Goal: Browse casually: Explore the website without a specific task or goal

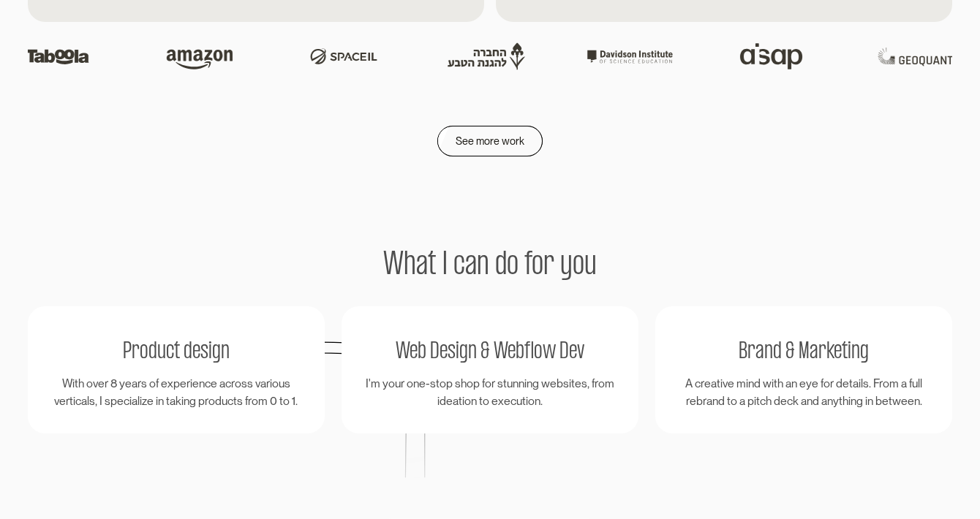
scroll to position [2485, 0]
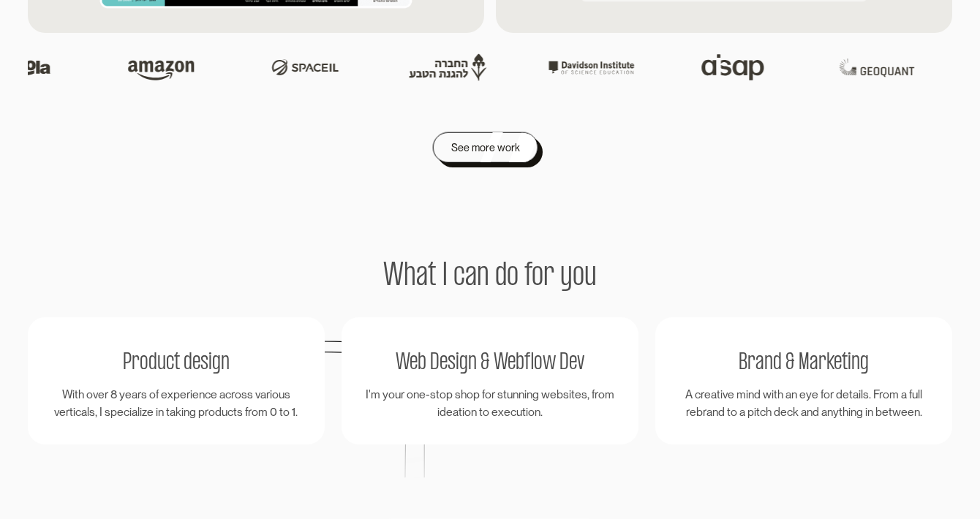
click at [478, 139] on div "See more work" at bounding box center [485, 148] width 69 height 18
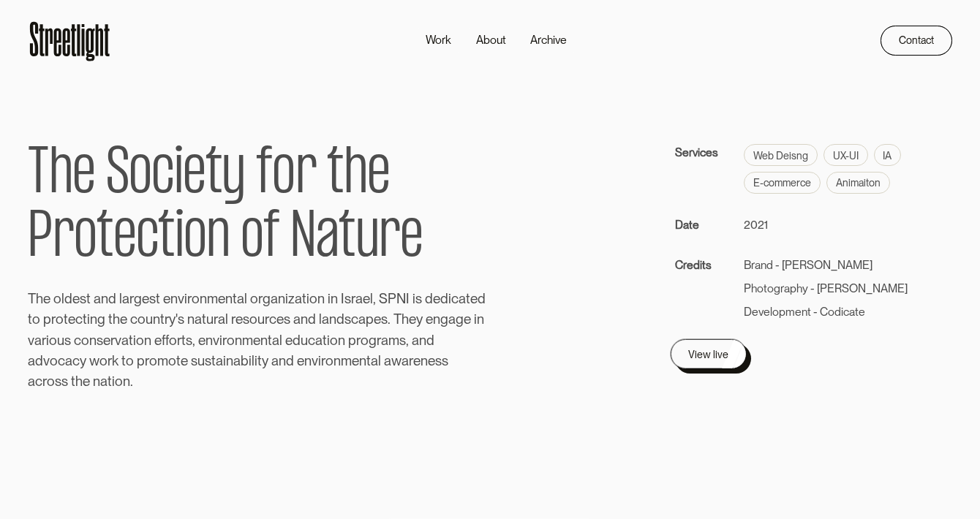
click at [719, 361] on link "View live" at bounding box center [708, 354] width 76 height 30
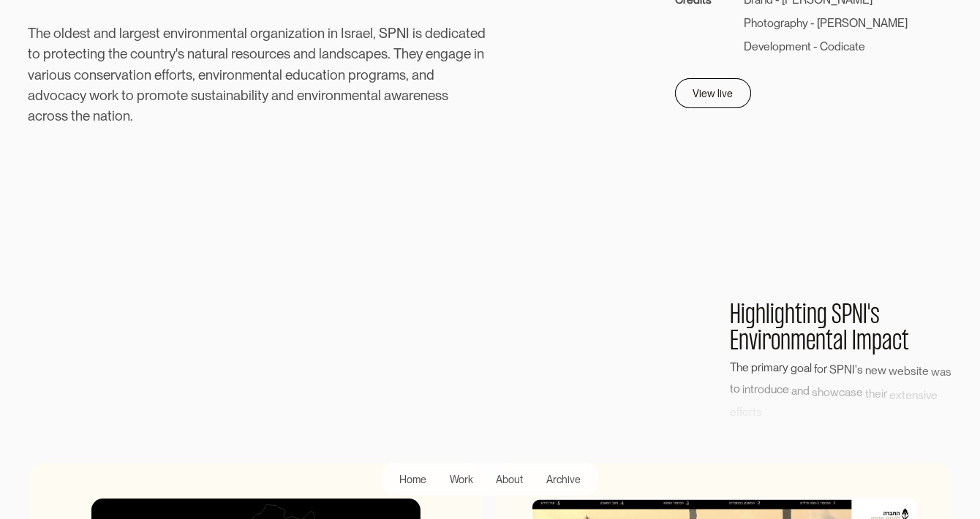
scroll to position [267, 0]
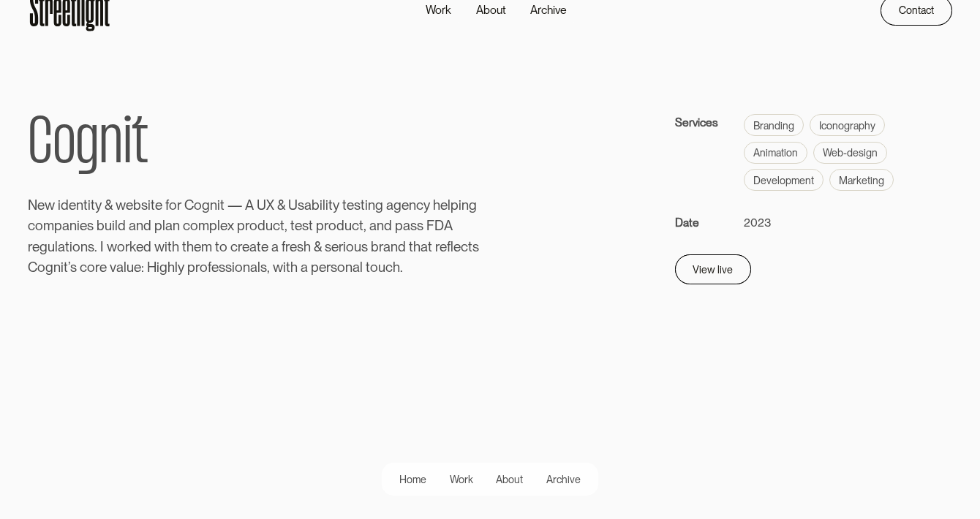
scroll to position [29, 0]
click at [731, 266] on link "View live" at bounding box center [708, 267] width 76 height 30
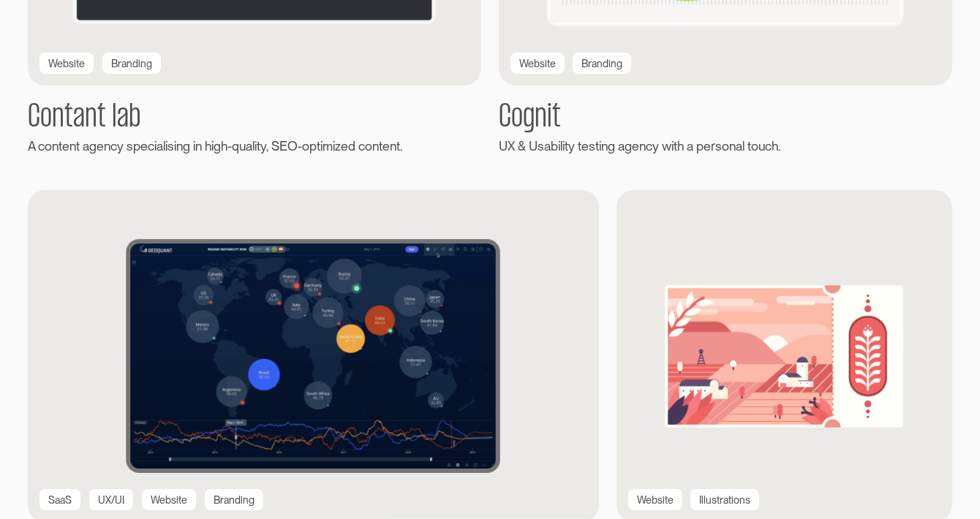
scroll to position [1015, 0]
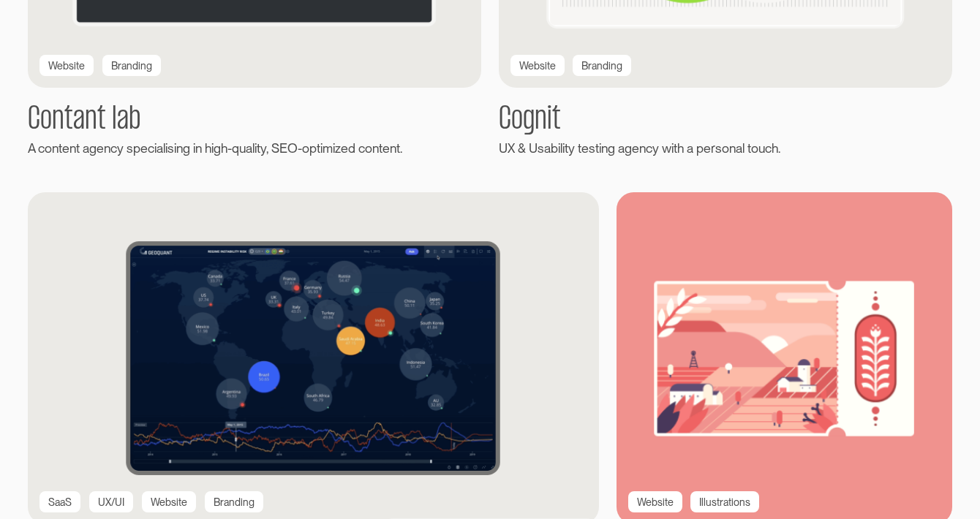
click at [739, 358] on img at bounding box center [784, 358] width 366 height 363
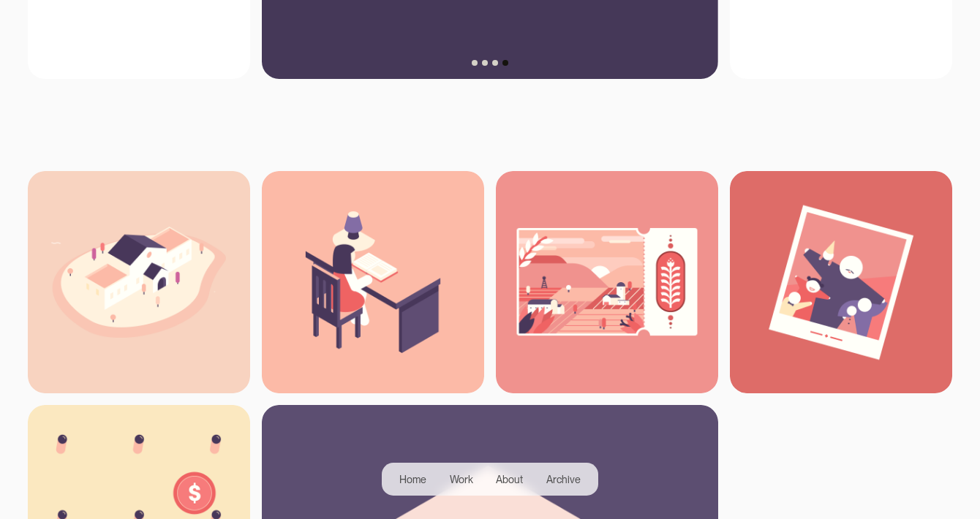
scroll to position [1286, 0]
